Goal: Transaction & Acquisition: Purchase product/service

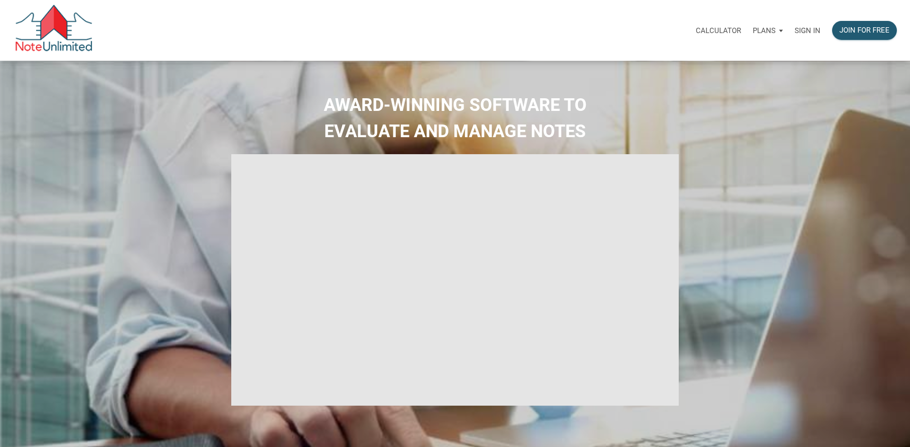
click at [799, 29] on p "Sign in" at bounding box center [807, 30] width 26 height 9
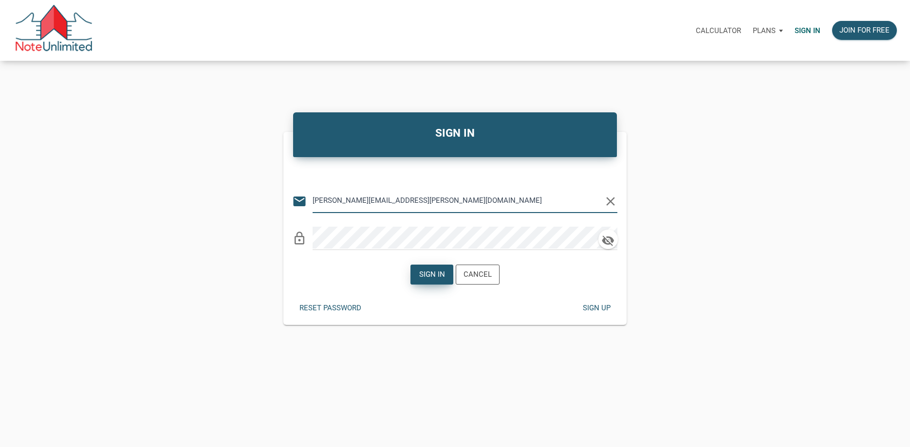
type input "walker.fleming@att.net"
click at [440, 276] on div "Sign in" at bounding box center [432, 274] width 26 height 11
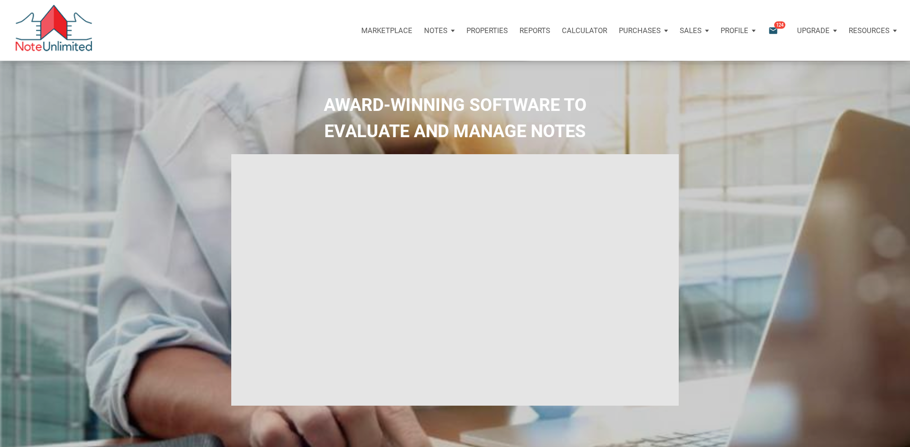
type input "Introduction to new features"
select select
click at [402, 30] on p "Marketplace" at bounding box center [386, 30] width 51 height 9
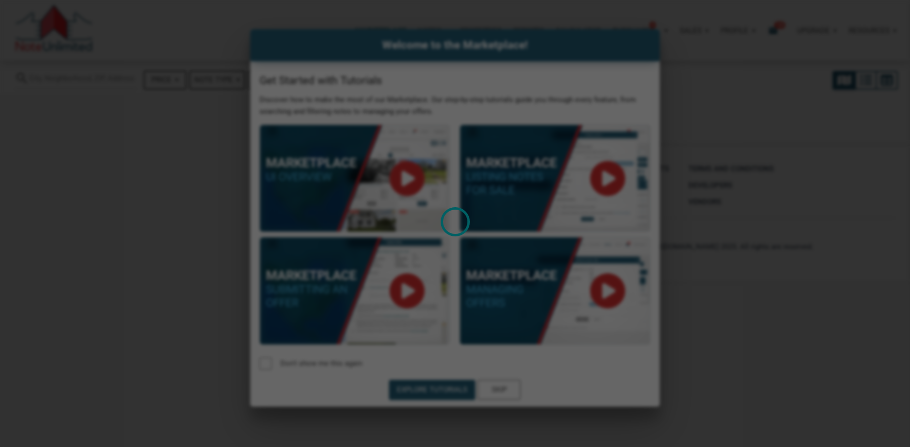
select select
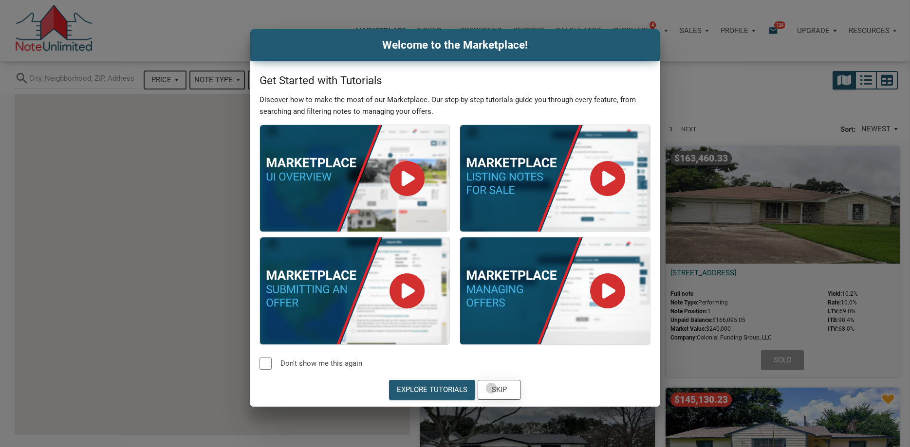
click at [491, 388] on div "Skip" at bounding box center [499, 390] width 42 height 19
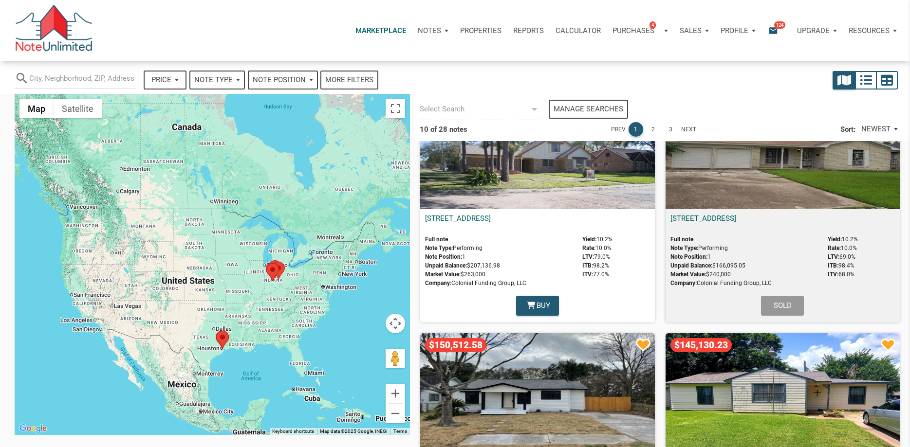
scroll to position [48, 0]
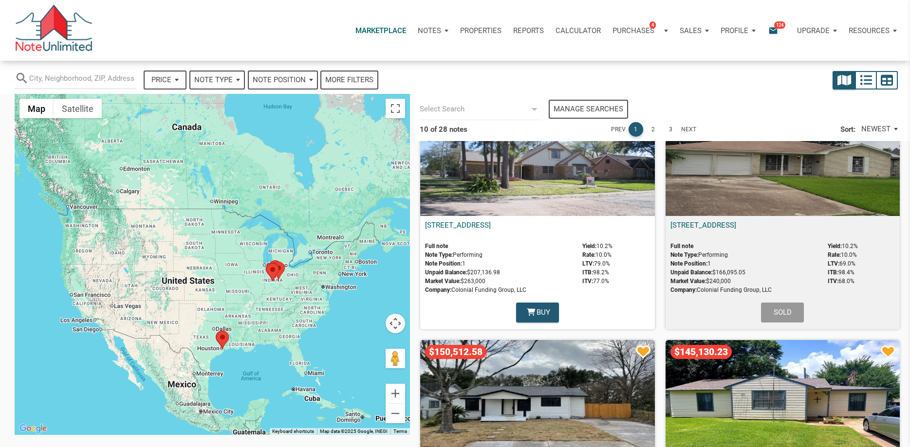
click at [565, 184] on div "$203,318.16" at bounding box center [537, 157] width 234 height 117
click at [692, 128] on link "Next" at bounding box center [688, 129] width 15 height 15
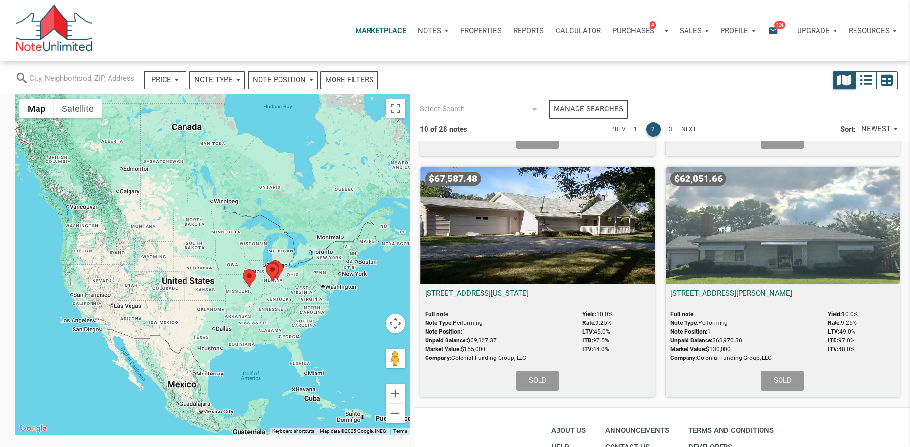
scroll to position [1039, 0]
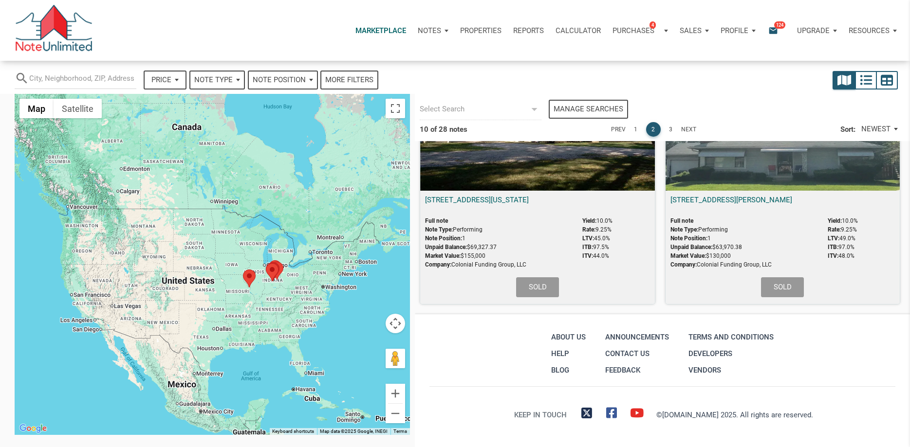
click at [688, 132] on link "Next" at bounding box center [688, 129] width 15 height 15
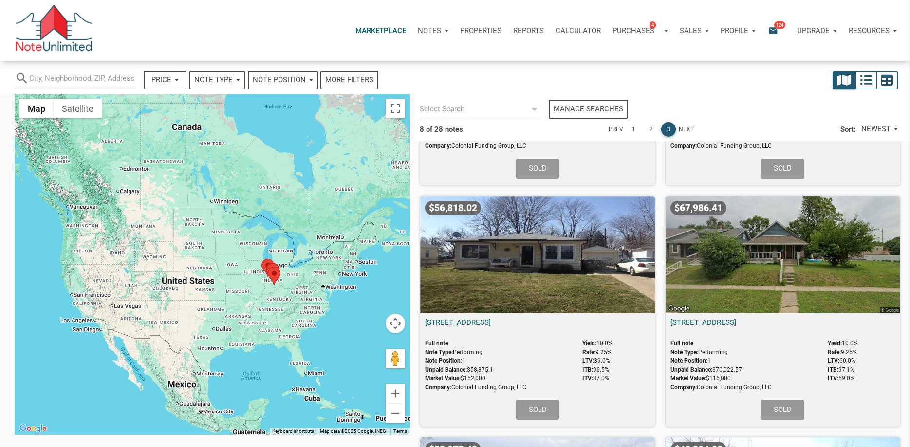
scroll to position [0, 0]
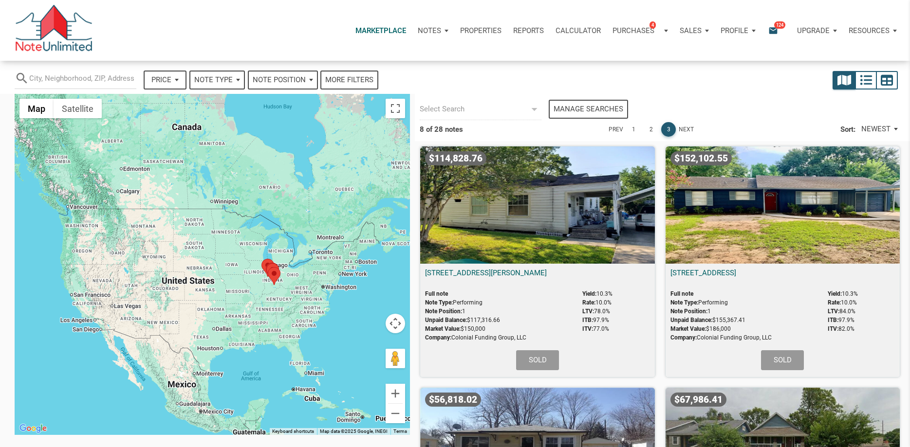
click at [682, 127] on link "Next" at bounding box center [686, 129] width 15 height 15
click at [876, 129] on span "NEWEST" at bounding box center [875, 129] width 29 height 11
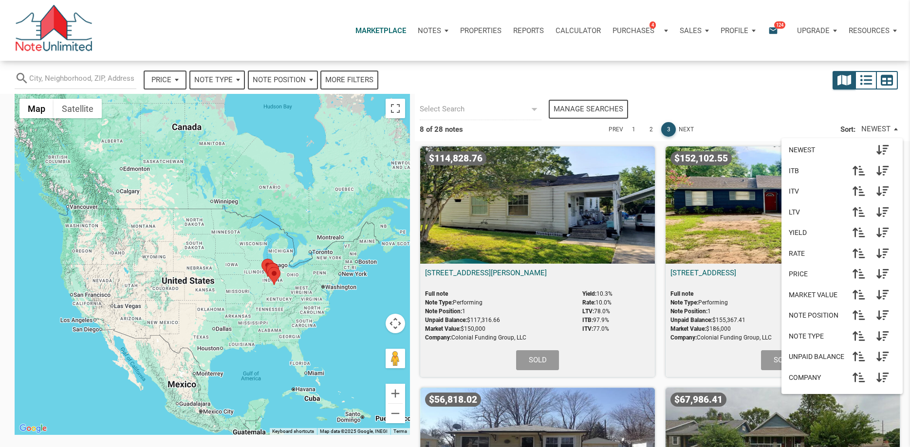
click at [334, 244] on div at bounding box center [212, 264] width 395 height 341
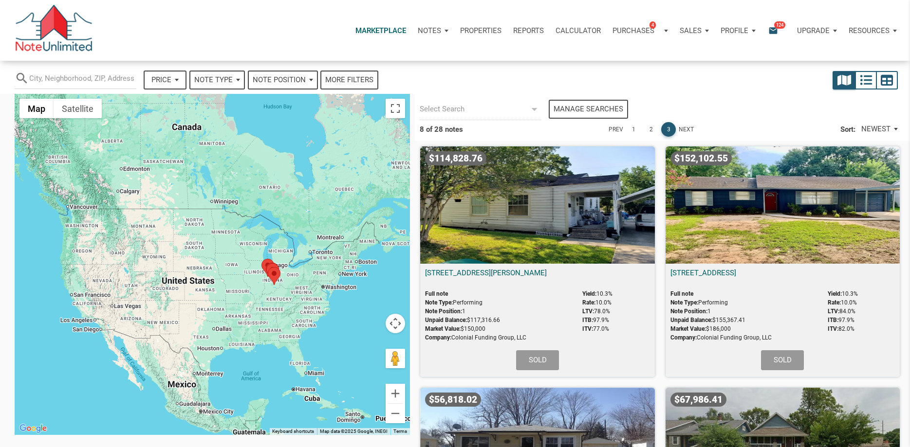
click at [178, 83] on div "Price" at bounding box center [165, 80] width 41 height 17
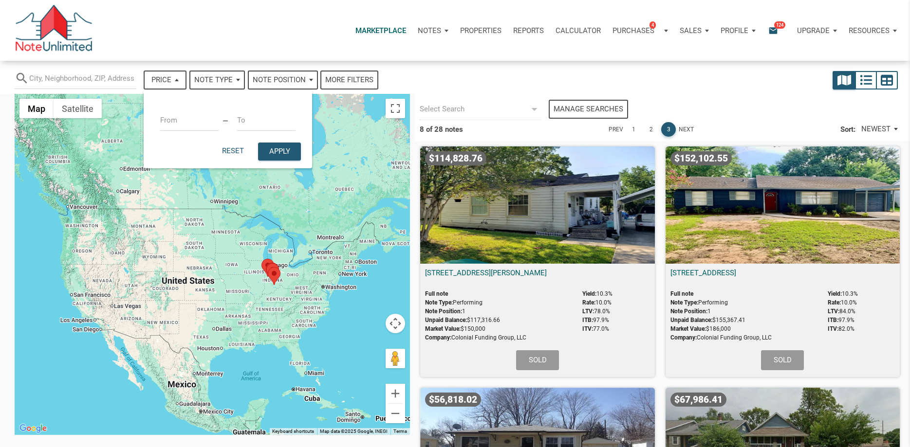
click at [178, 83] on div "Price" at bounding box center [165, 80] width 41 height 17
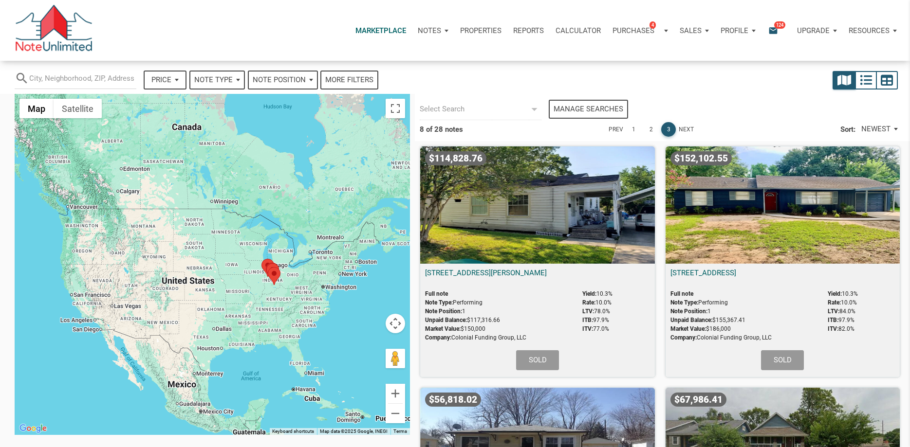
click at [213, 77] on span "Note Type" at bounding box center [213, 79] width 38 height 11
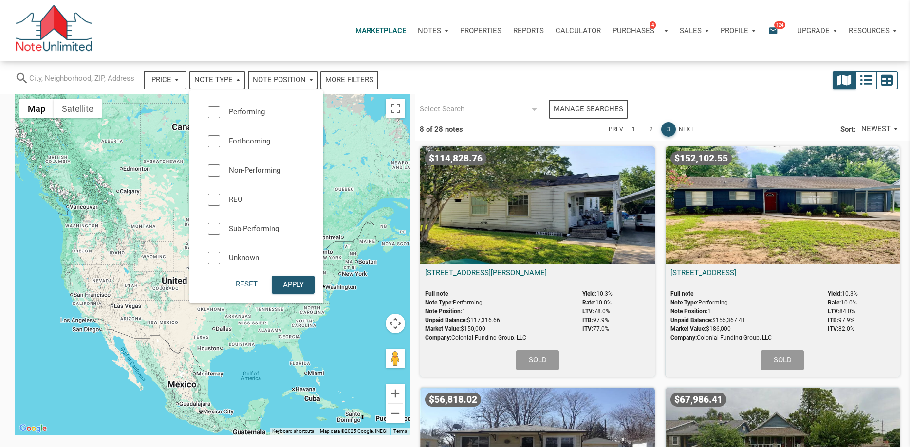
click at [213, 77] on span "Note Type" at bounding box center [213, 79] width 38 height 11
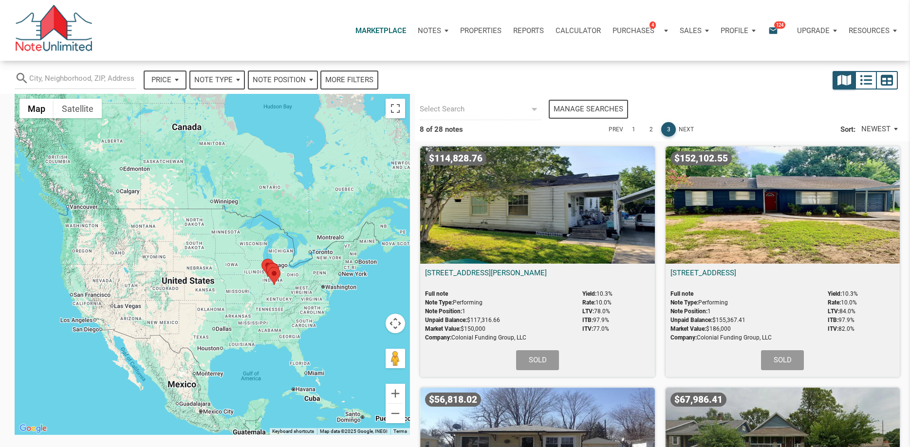
click at [300, 81] on span "Note Position" at bounding box center [279, 79] width 53 height 11
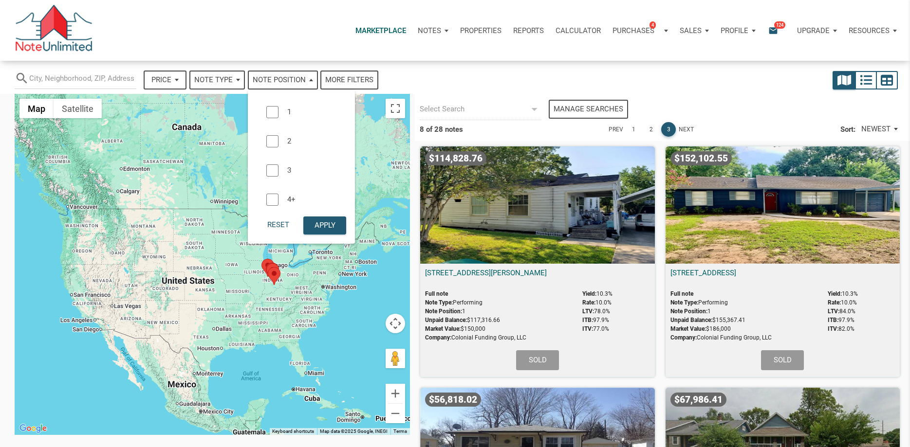
click at [300, 81] on span "Note Position" at bounding box center [279, 79] width 53 height 11
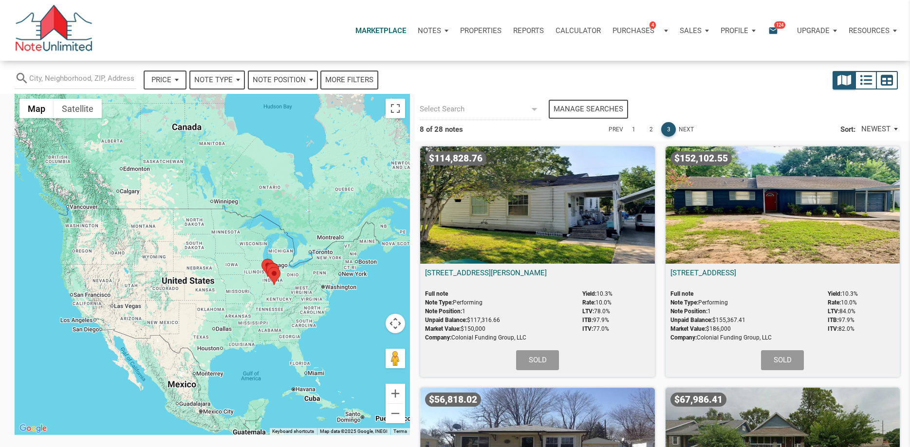
click at [346, 77] on div "More filters" at bounding box center [349, 79] width 48 height 11
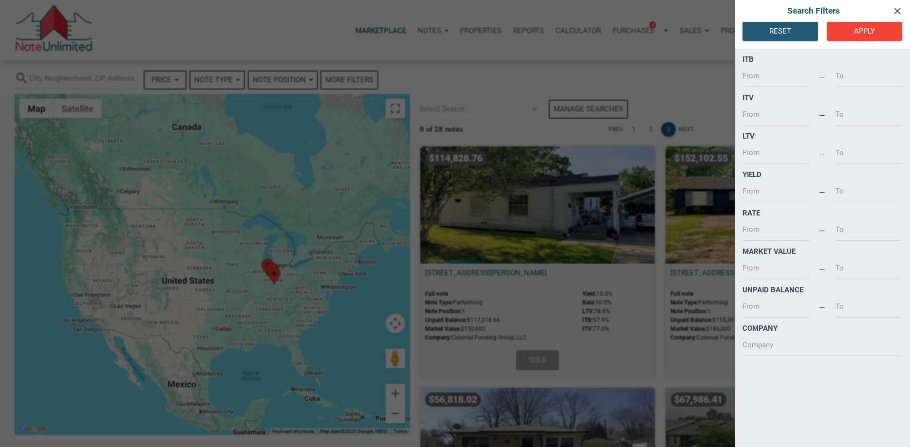
click at [897, 11] on icon "clear" at bounding box center [897, 10] width 12 height 11
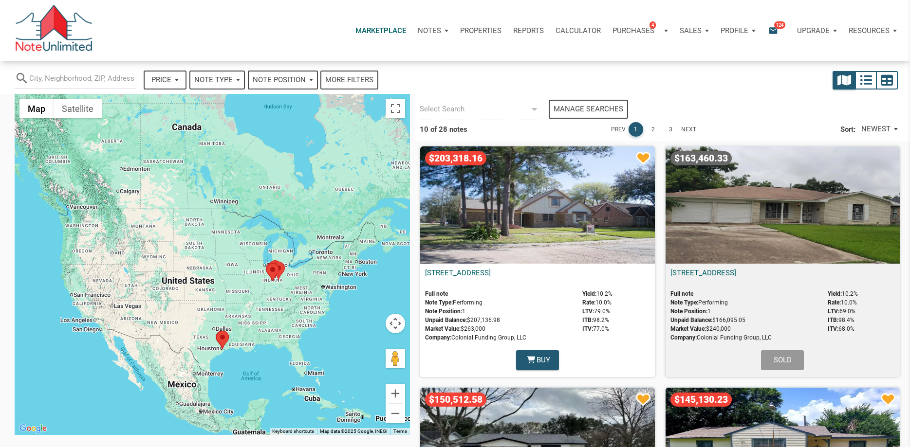
click at [567, 270] on p "[STREET_ADDRESS]" at bounding box center [537, 280] width 224 height 22
click at [566, 271] on p "[STREET_ADDRESS]" at bounding box center [537, 280] width 224 height 22
drag, startPoint x: 566, startPoint y: 271, endPoint x: 424, endPoint y: 276, distance: 141.3
click at [424, 276] on div "2701 Huckleberry, Pasadena, TX, 77502 Full note Note Type: Performing Note Posi…" at bounding box center [537, 321] width 234 height 114
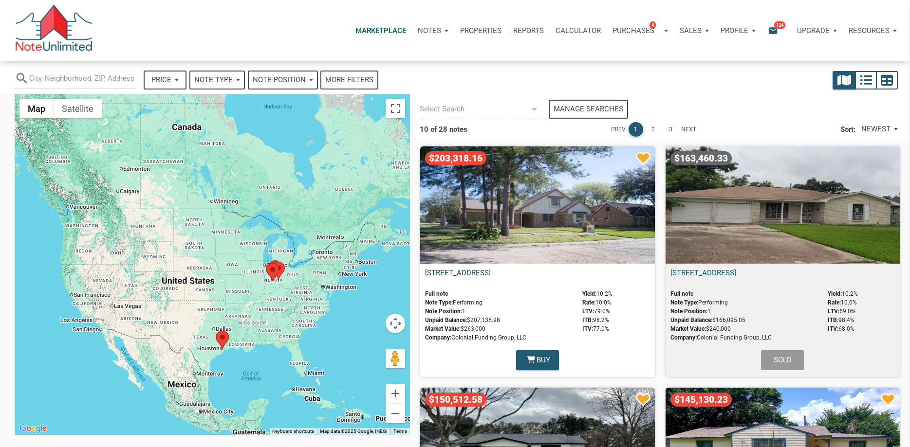
copy link "[STREET_ADDRESS]"
click at [560, 220] on div "$203,318.16" at bounding box center [537, 205] width 234 height 117
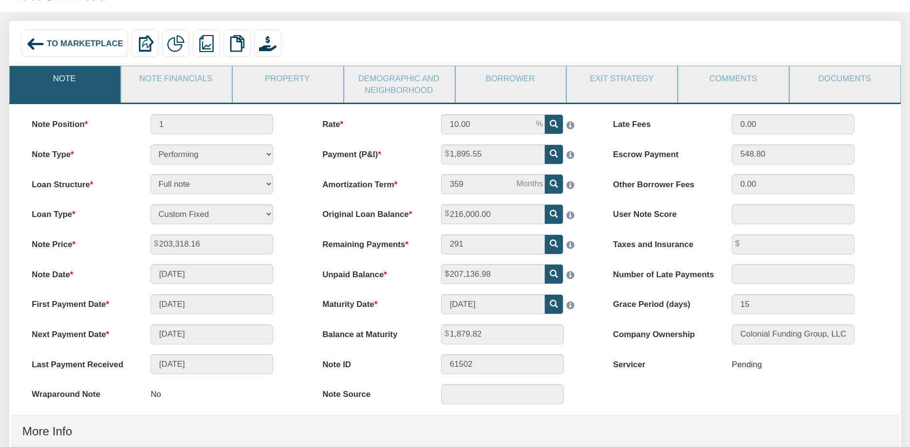
scroll to position [63, 0]
click at [515, 78] on link "Borrower" at bounding box center [511, 79] width 110 height 25
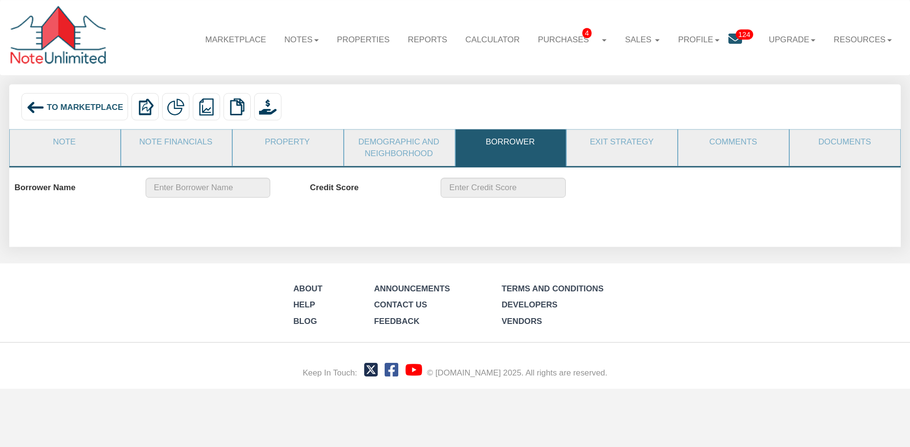
scroll to position [0, 0]
click at [501, 150] on link "Borrower" at bounding box center [511, 141] width 110 height 25
click at [607, 142] on link "Exit Strategy" at bounding box center [622, 141] width 110 height 25
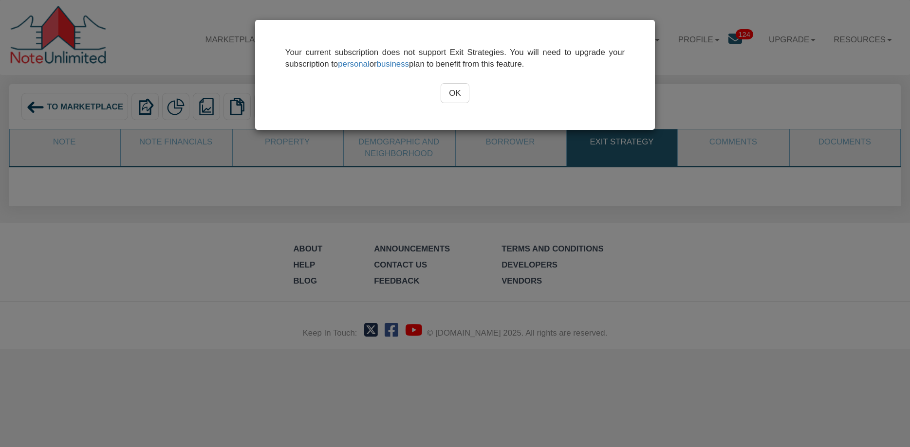
click at [385, 148] on div "Your current subscription does not support Exit Strategies. You will need to up…" at bounding box center [455, 223] width 910 height 447
click at [454, 92] on input "OK" at bounding box center [455, 93] width 29 height 20
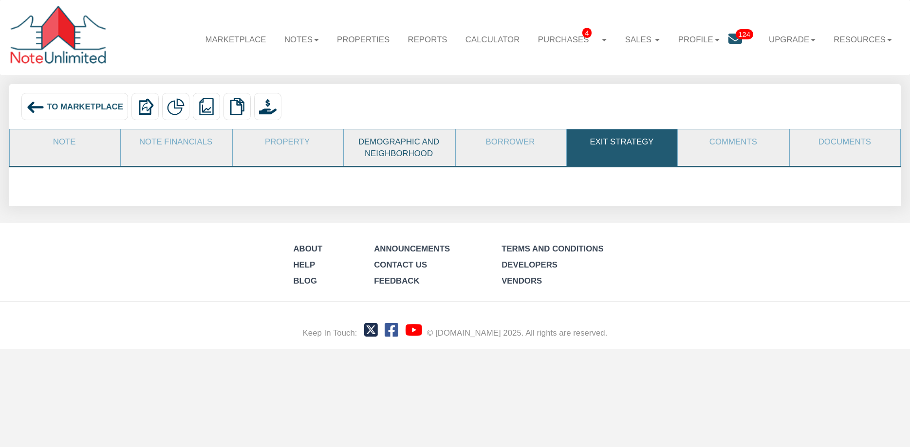
click at [416, 147] on link "Demographic and Neighborhood" at bounding box center [399, 147] width 110 height 37
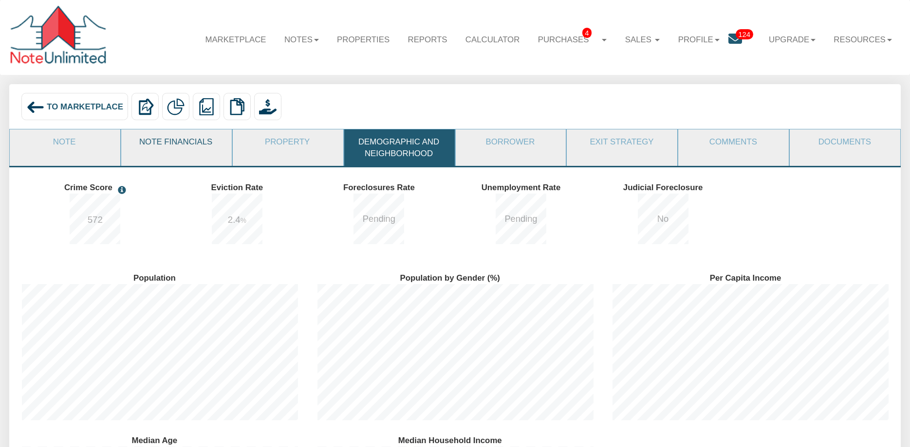
click at [203, 145] on link "Note Financials" at bounding box center [176, 141] width 110 height 25
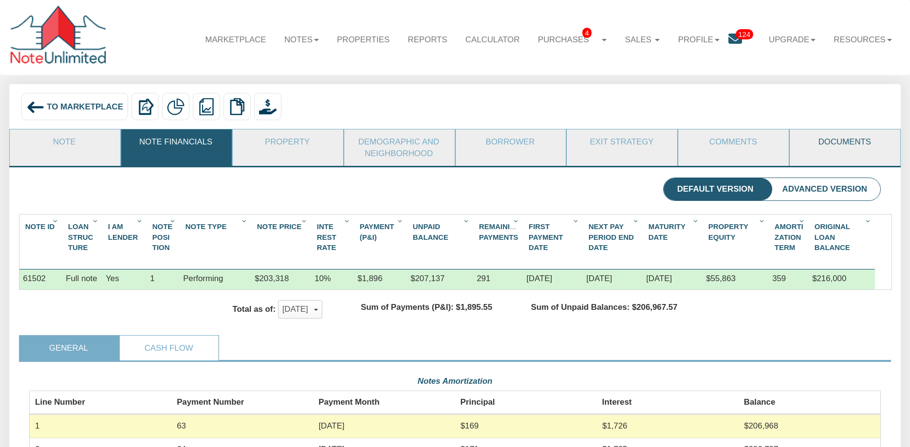
click at [825, 147] on link "Documents" at bounding box center [845, 141] width 110 height 25
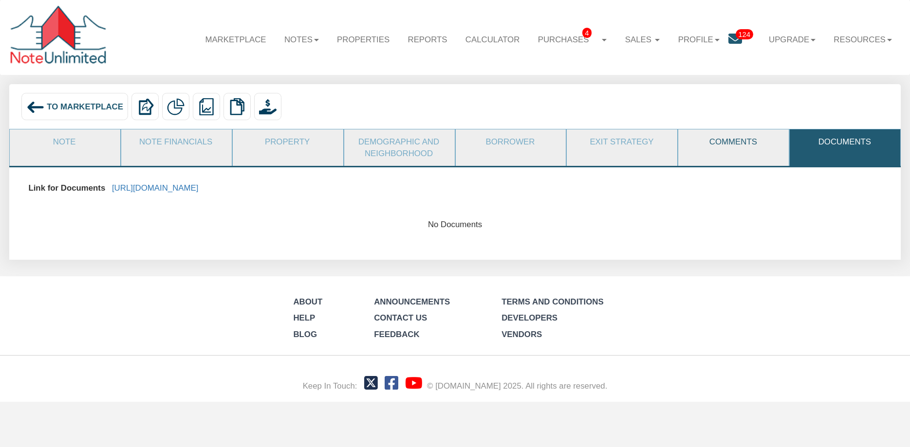
click at [729, 141] on link "Comments" at bounding box center [733, 141] width 110 height 25
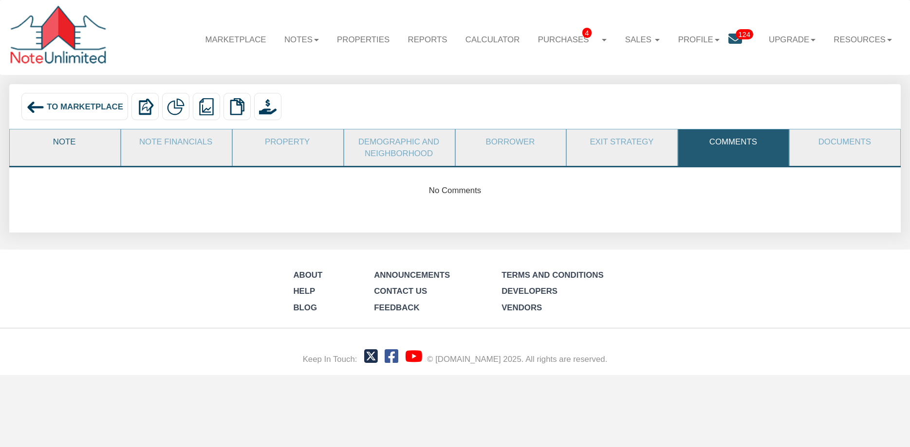
click at [68, 144] on link "Note" at bounding box center [65, 141] width 110 height 25
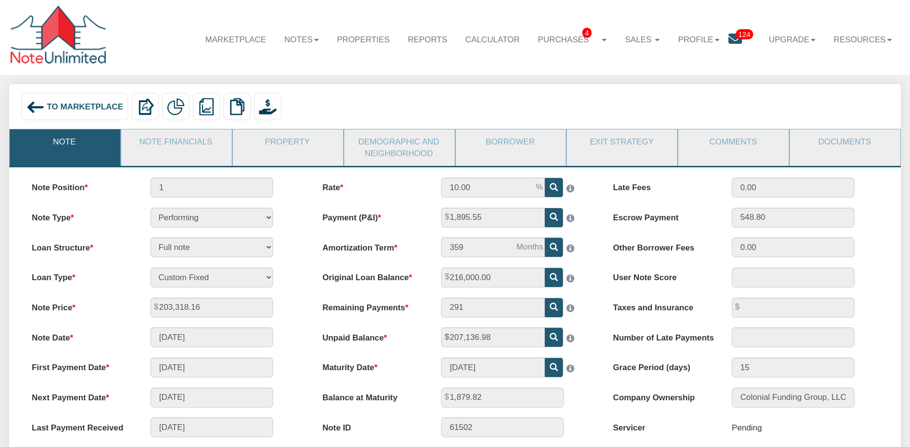
click at [737, 36] on span "124" at bounding box center [745, 34] width 18 height 10
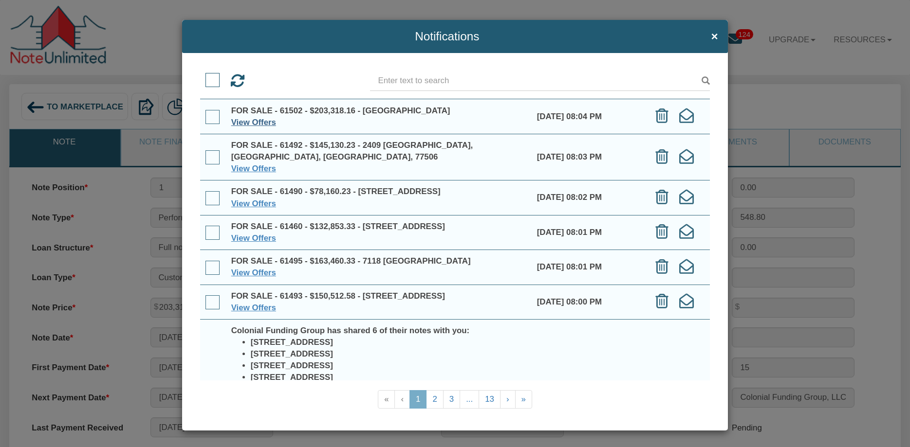
click at [245, 122] on link "View Offers" at bounding box center [253, 122] width 45 height 9
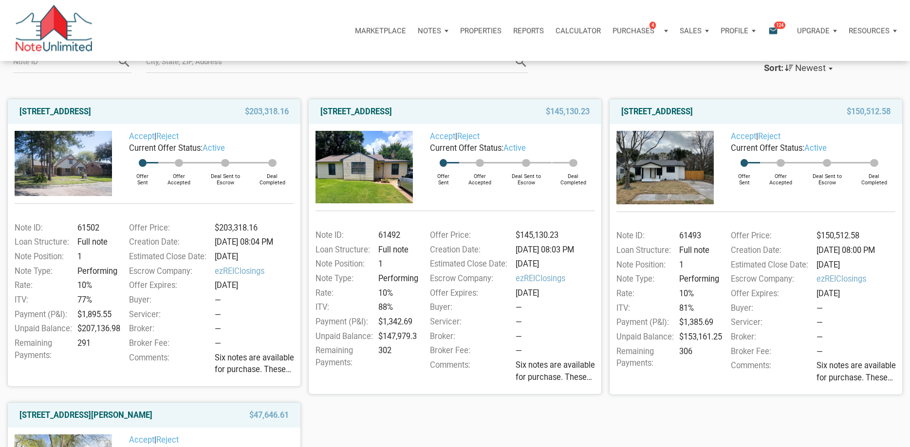
scroll to position [99, 0]
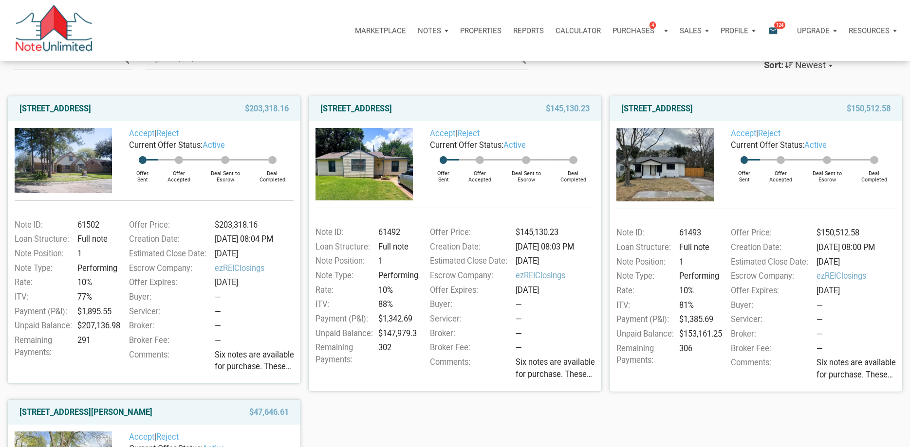
click at [244, 369] on span "Six notes are available for purchase. These were shared earlier [DATE], and fou…" at bounding box center [257, 362] width 84 height 24
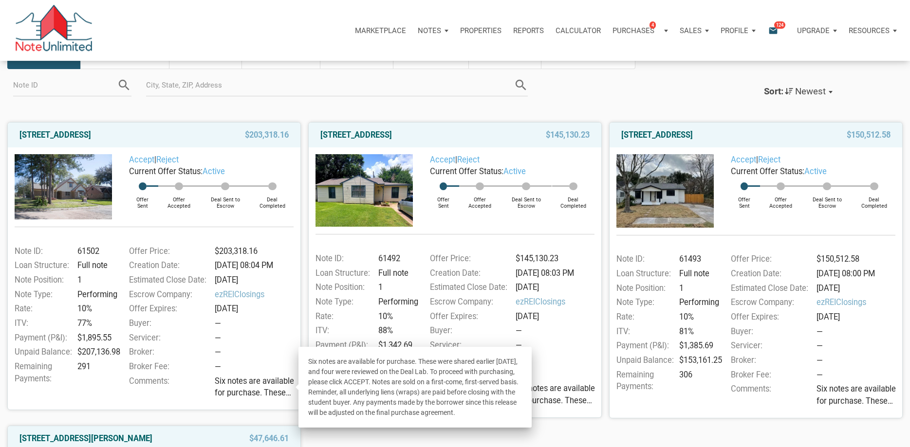
scroll to position [72, 0]
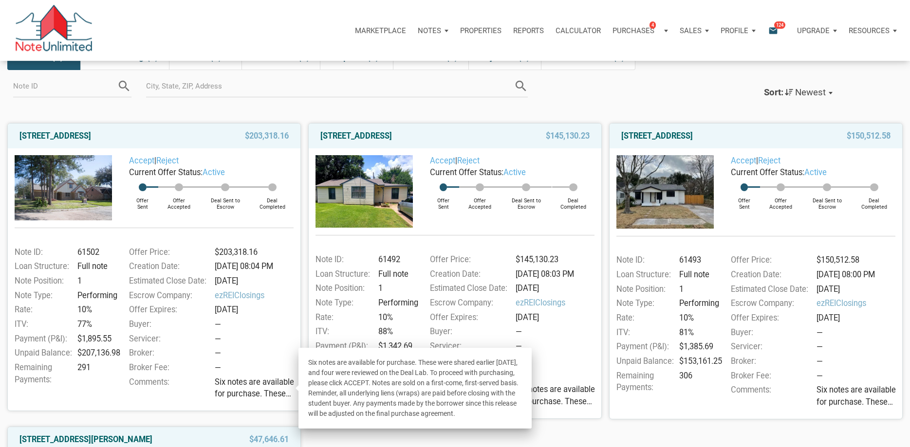
click at [570, 346] on div "—" at bounding box center [558, 347] width 84 height 12
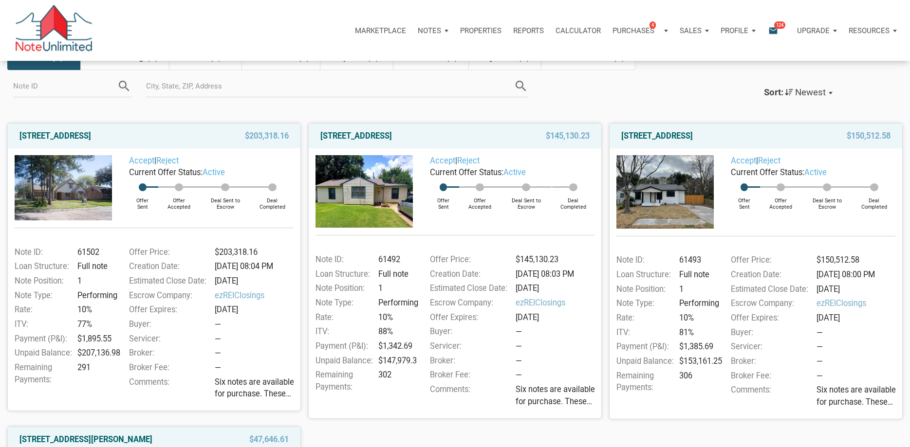
scroll to position [47, 0]
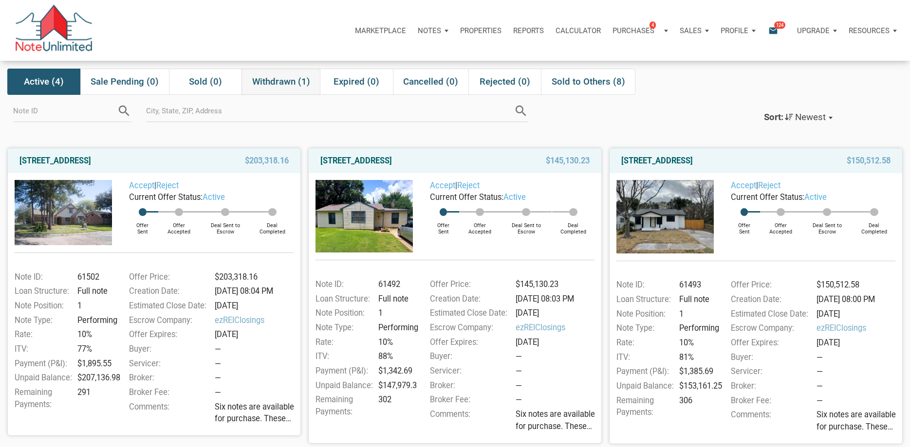
click at [272, 79] on span "Withdrawn (1)" at bounding box center [281, 82] width 58 height 12
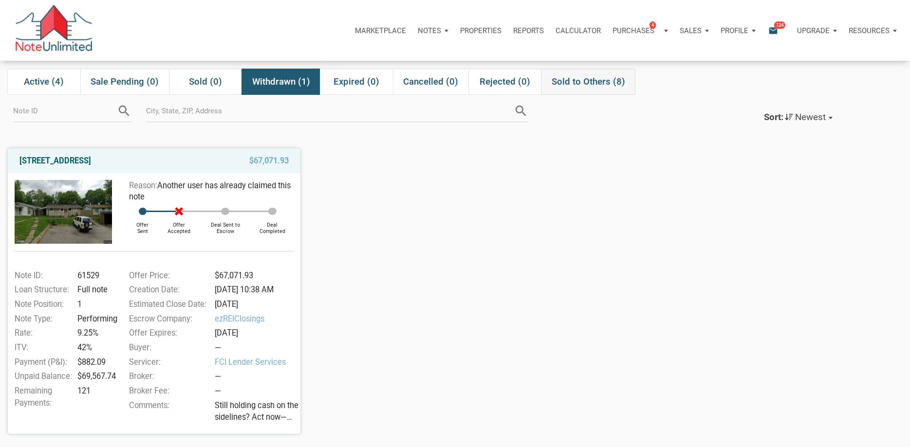
click at [573, 85] on span "Sold to Others (8)" at bounding box center [589, 82] width 74 height 12
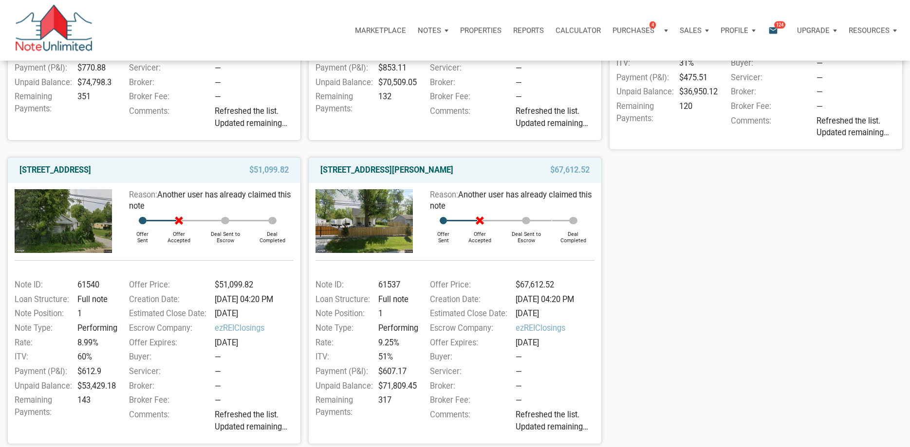
scroll to position [651, 0]
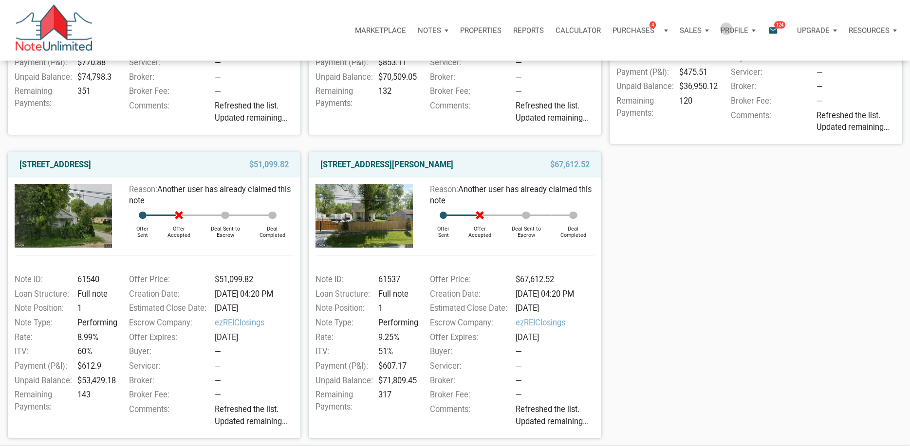
click at [725, 29] on p "Profile" at bounding box center [734, 30] width 28 height 9
click at [679, 76] on link "Logout" at bounding box center [712, 77] width 92 height 20
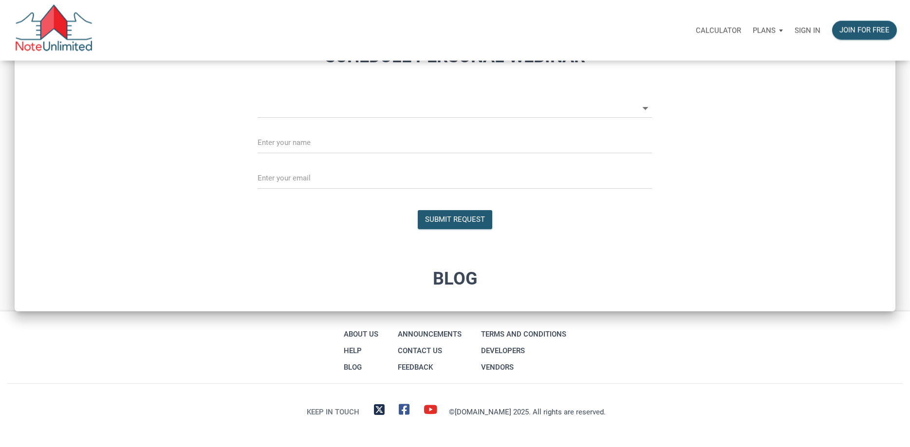
select select
type input "Introduction to new features"
select select
